Goal: Information Seeking & Learning: Learn about a topic

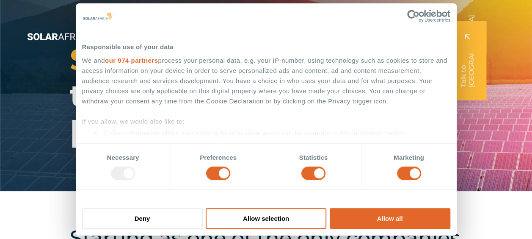
click at [380, 207] on div "Do not sell or share my personal information Deny Allow selection Customize All…" at bounding box center [266, 217] width 381 height 33
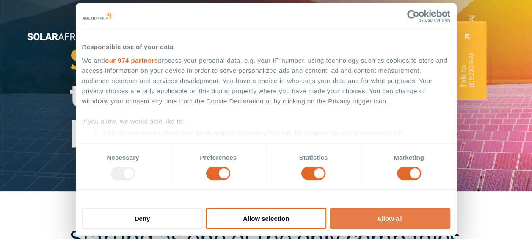
click at [379, 216] on button "Allow all" at bounding box center [390, 218] width 121 height 21
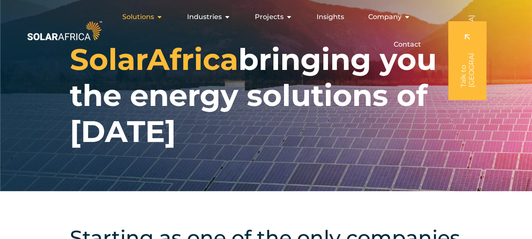
click at [165, 19] on div "Solutions Close Solutions Open Solutions" at bounding box center [143, 16] width 54 height 17
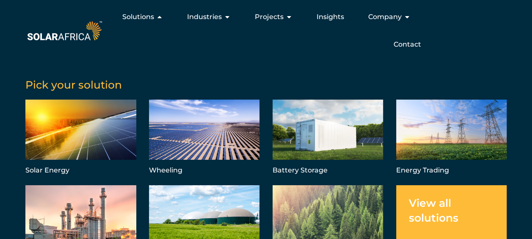
scroll to position [22, 0]
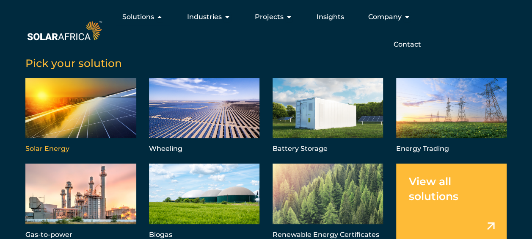
click at [97, 102] on link "Menu" at bounding box center [80, 116] width 111 height 77
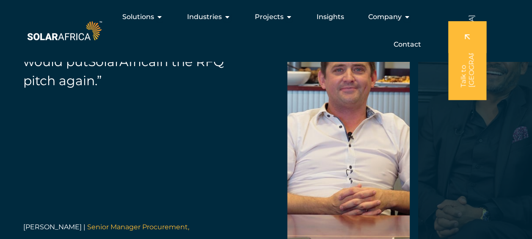
scroll to position [2878, 0]
